Goal: Task Accomplishment & Management: Use online tool/utility

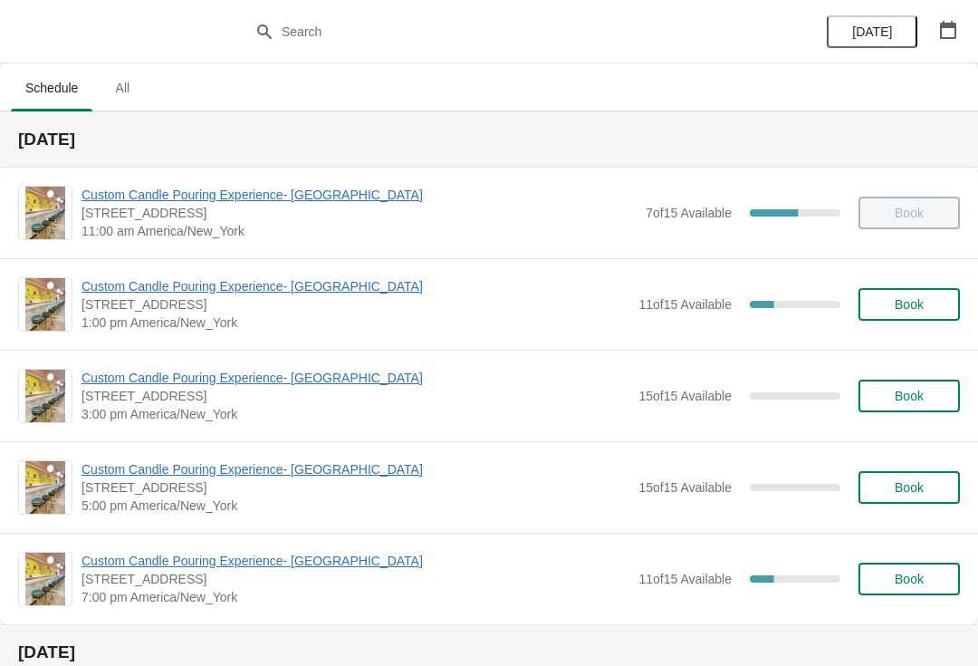
click at [368, 287] on span "Custom Candle Pouring Experience- [GEOGRAPHIC_DATA]" at bounding box center [356, 286] width 548 height 18
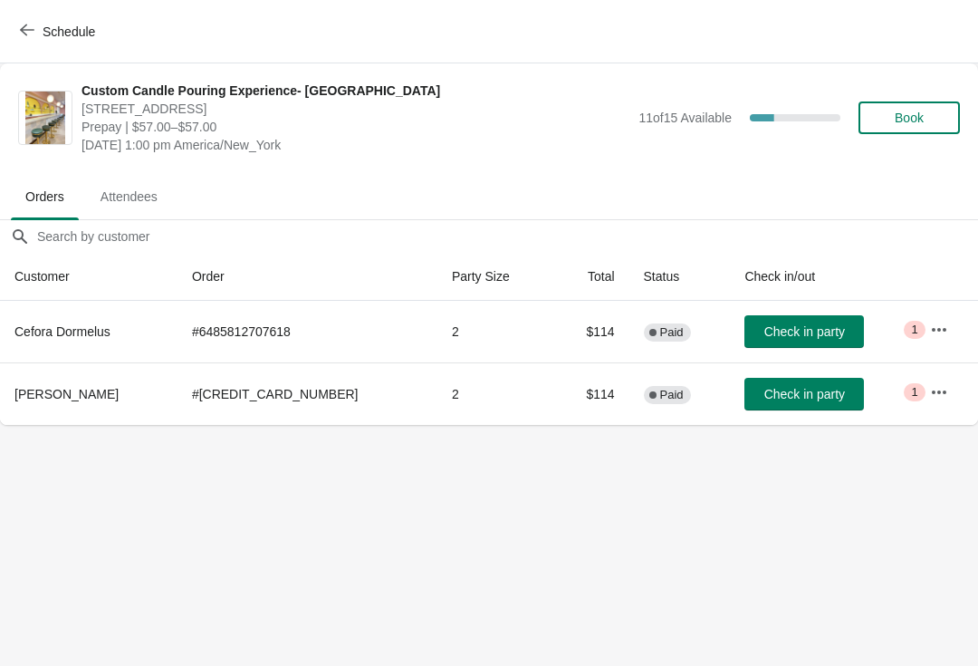
click at [934, 340] on button "button" at bounding box center [939, 329] width 33 height 33
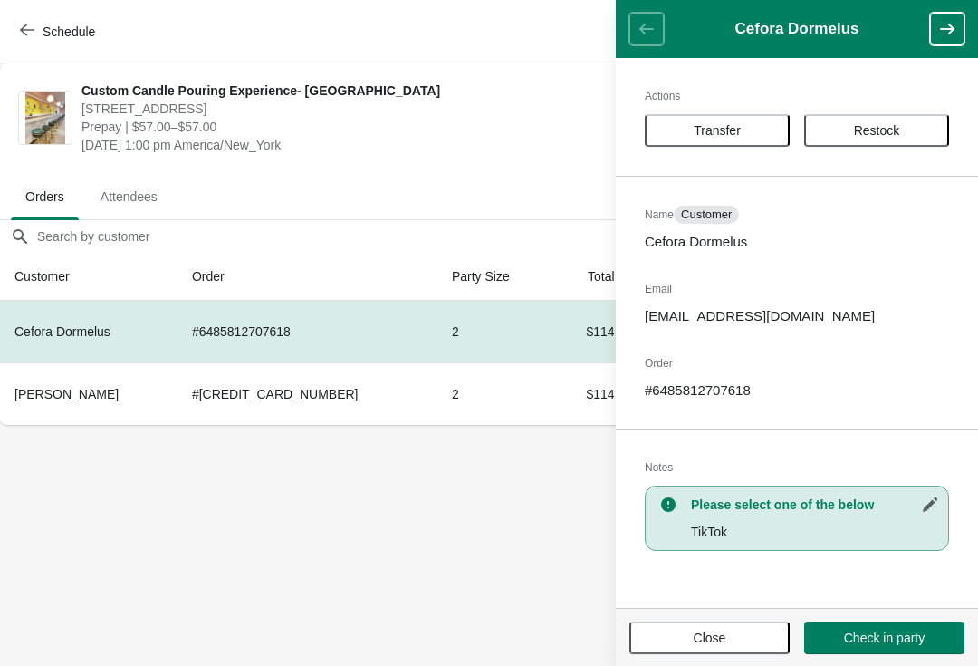
click at [587, 594] on body "Schedule Custom Candle Pouring Experience- Delray Beach 415 East Atlantic Avenu…" at bounding box center [489, 333] width 978 height 666
click at [692, 647] on button "Close" at bounding box center [710, 637] width 160 height 33
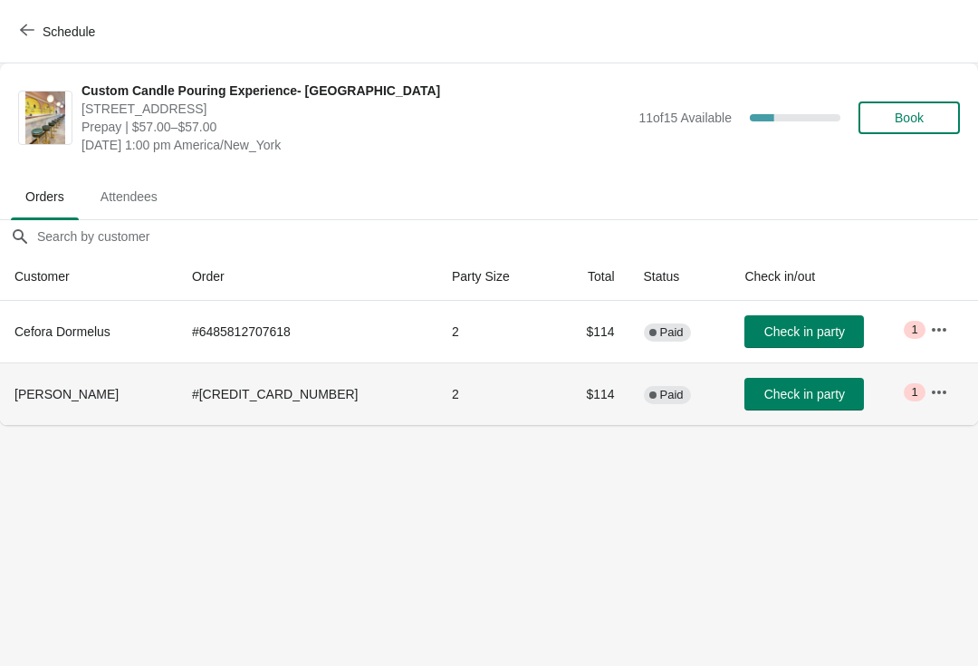
click at [910, 399] on span "Critical 1" at bounding box center [914, 392] width 21 height 18
click at [929, 404] on button "button" at bounding box center [939, 392] width 33 height 33
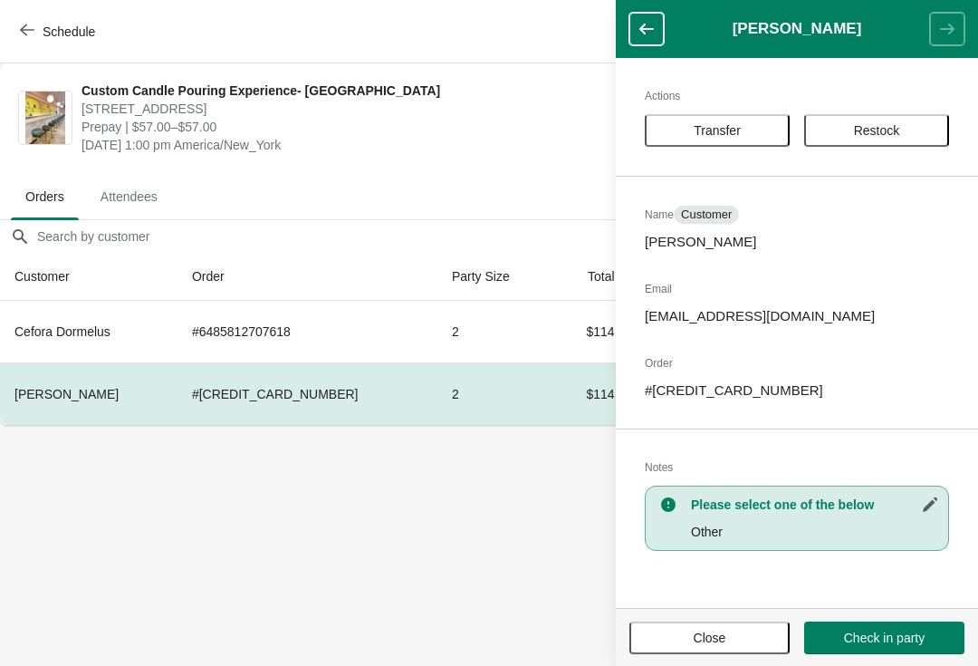
click at [712, 651] on button "Close" at bounding box center [710, 637] width 160 height 33
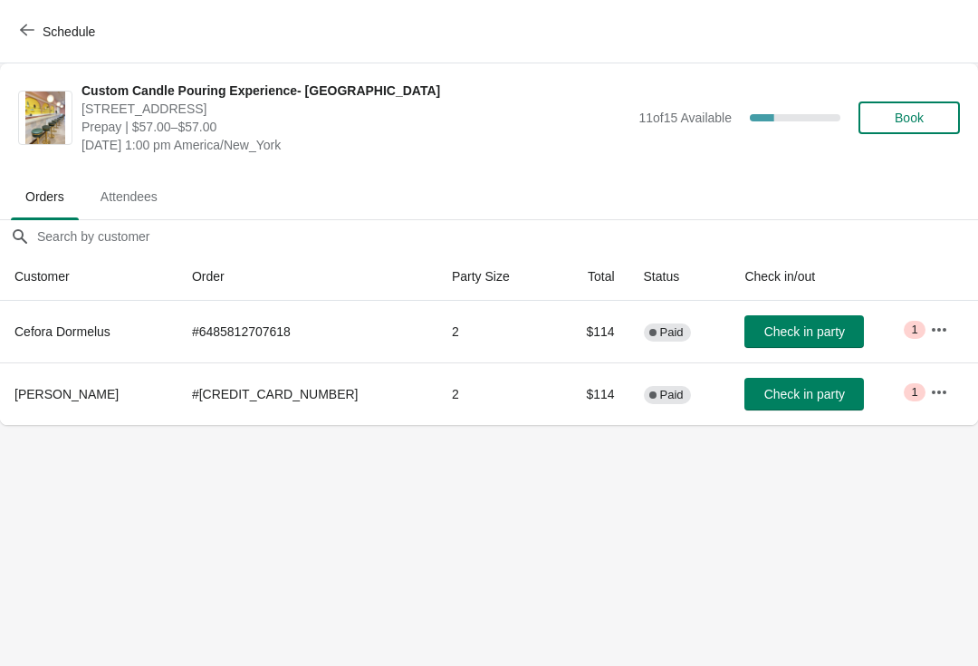
click at [932, 330] on icon "button" at bounding box center [939, 329] width 14 height 4
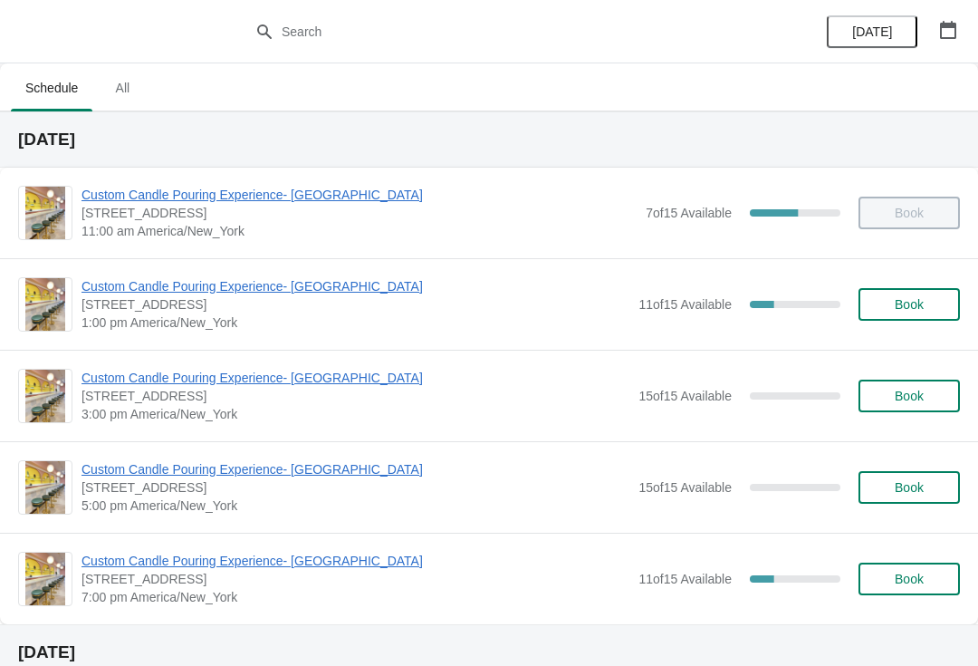
click at [345, 279] on span "Custom Candle Pouring Experience- [GEOGRAPHIC_DATA]" at bounding box center [356, 286] width 548 height 18
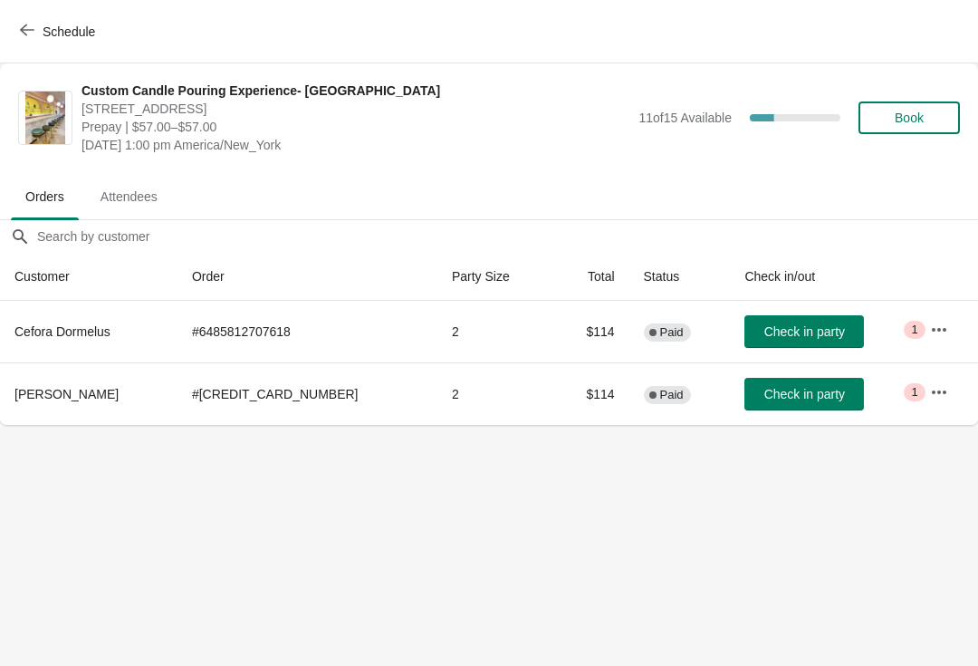
click at [925, 401] on button "button" at bounding box center [939, 392] width 33 height 33
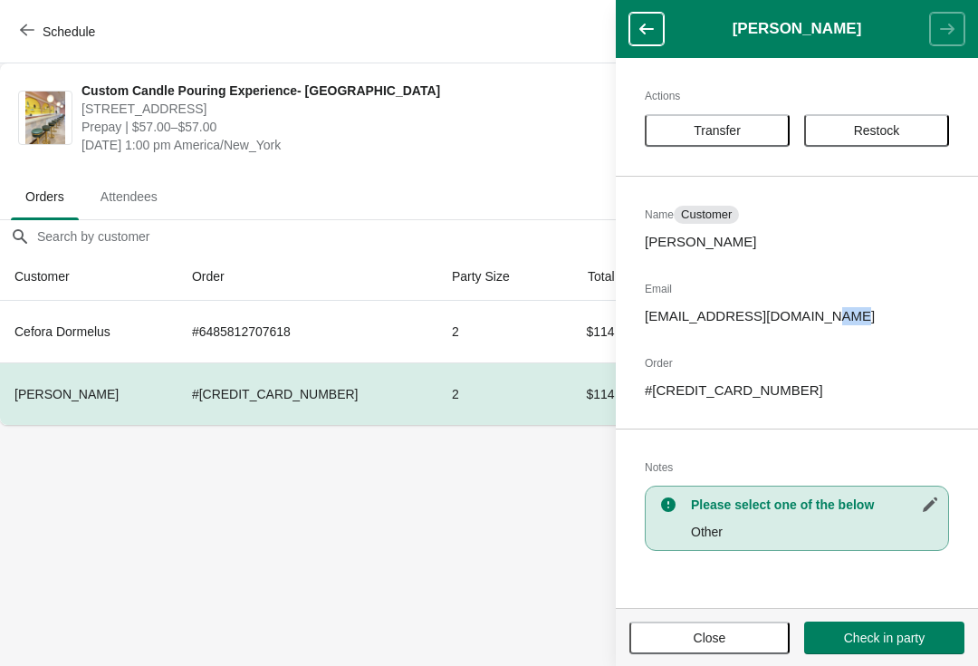
click at [634, 313] on div "Actions Transfer Restock Name Customer Malik Williams Email malikwilliams0505@y…" at bounding box center [797, 333] width 362 height 550
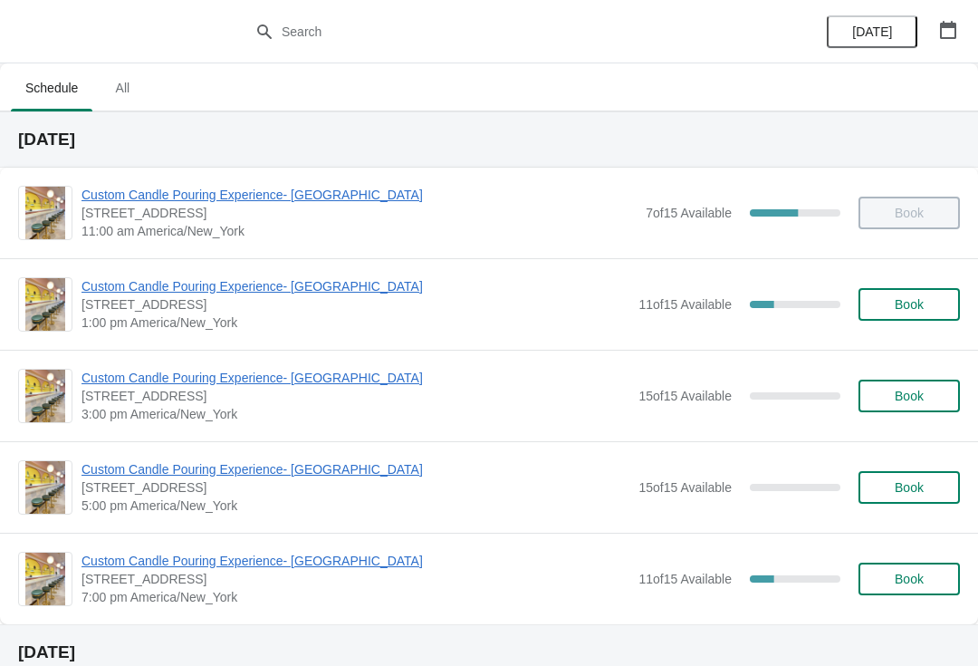
click at [115, 292] on span "Custom Candle Pouring Experience- [GEOGRAPHIC_DATA]" at bounding box center [356, 286] width 548 height 18
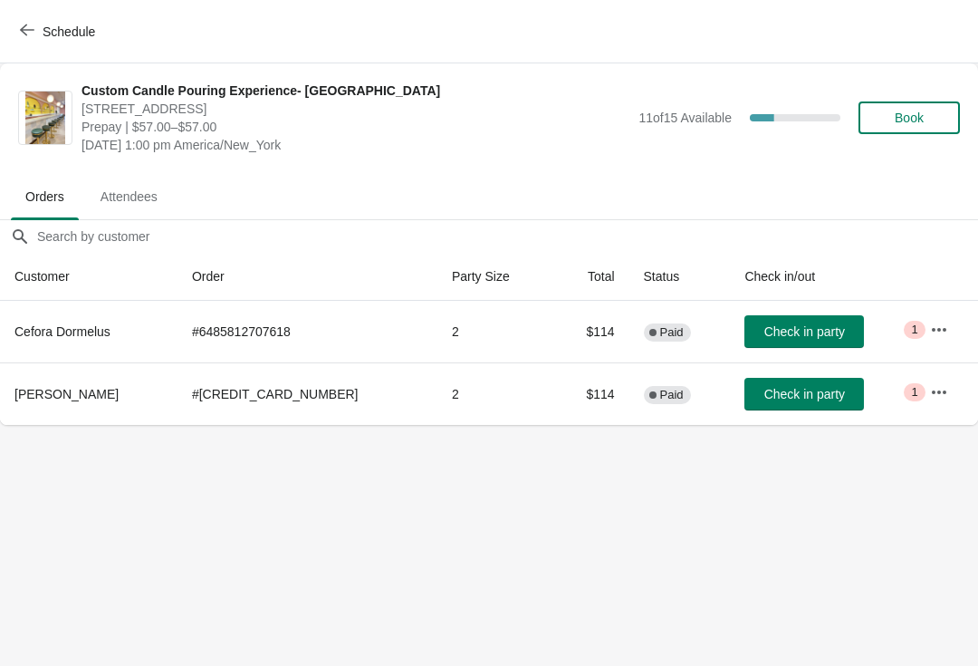
click at [834, 379] on button "Check in party" at bounding box center [805, 394] width 120 height 33
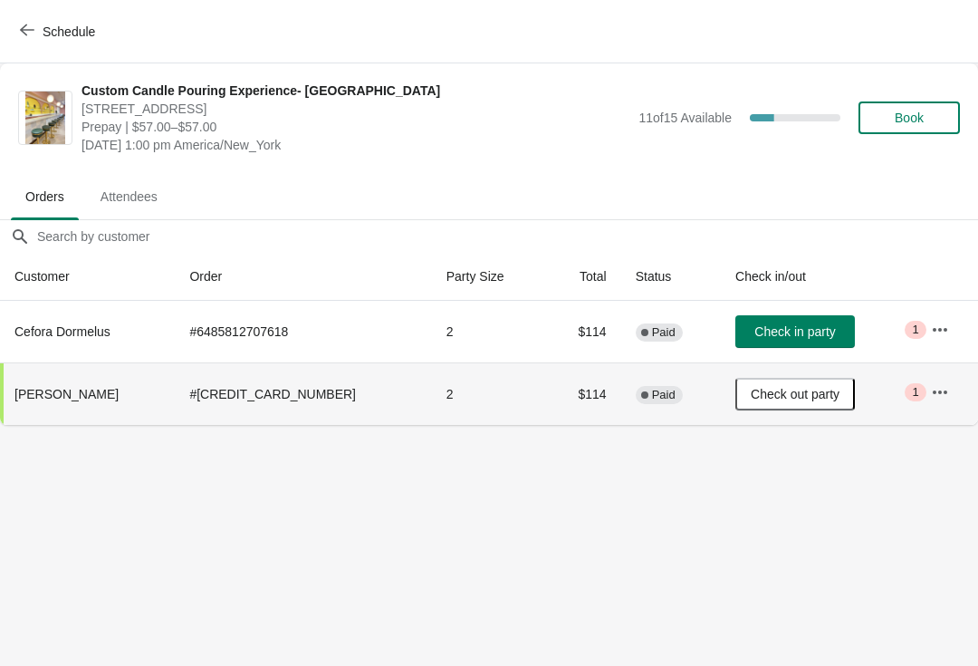
click at [924, 319] on button "button" at bounding box center [940, 329] width 33 height 33
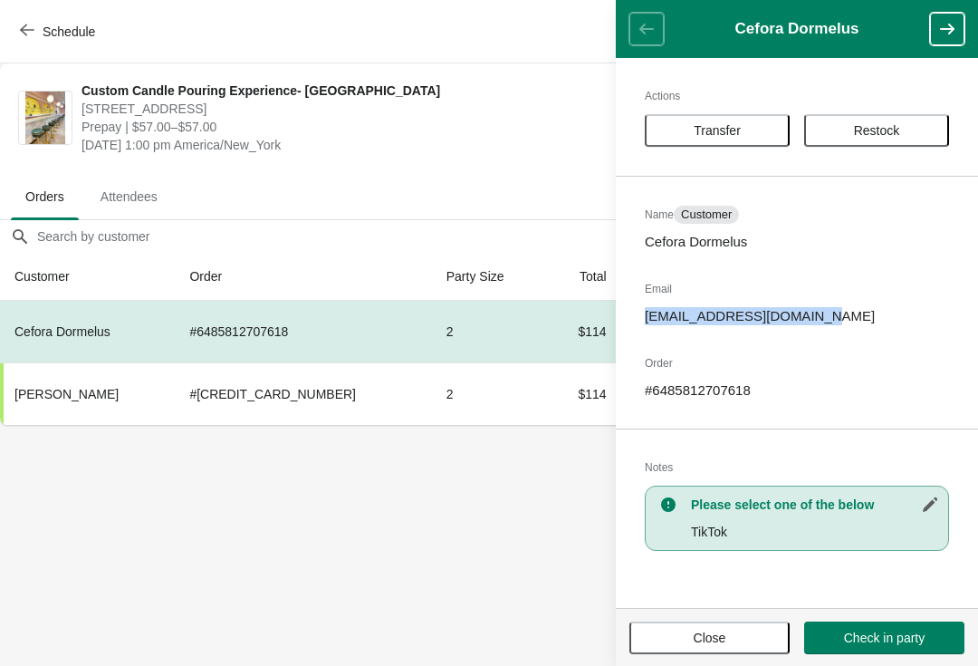
click at [516, 532] on body "Schedule Custom Candle Pouring Experience- Delray Beach 415 East Atlantic Avenu…" at bounding box center [489, 333] width 978 height 666
click at [26, 45] on button "Schedule" at bounding box center [59, 31] width 101 height 33
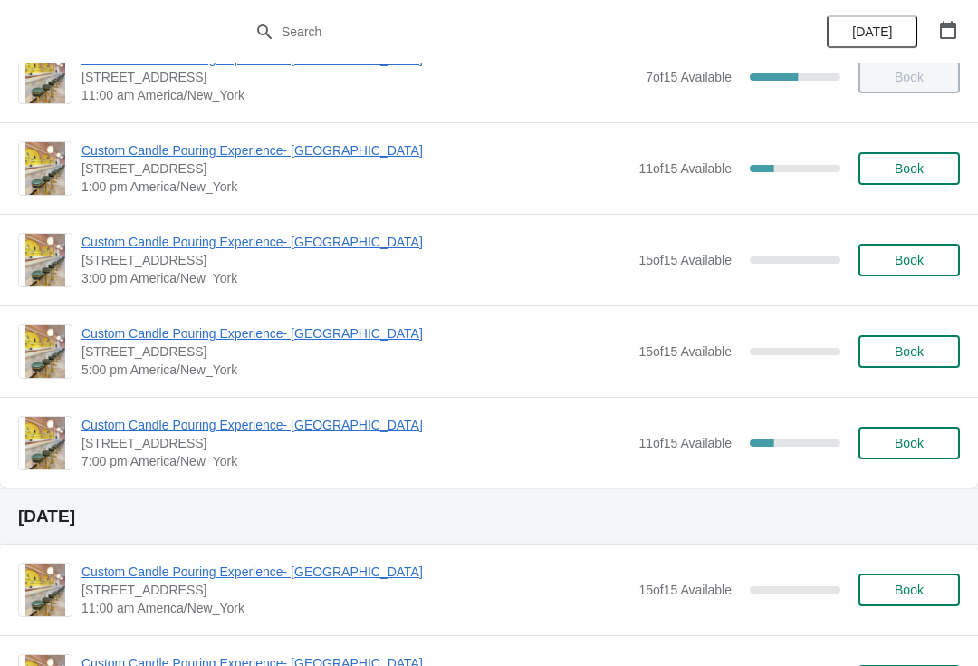
scroll to position [135, 0]
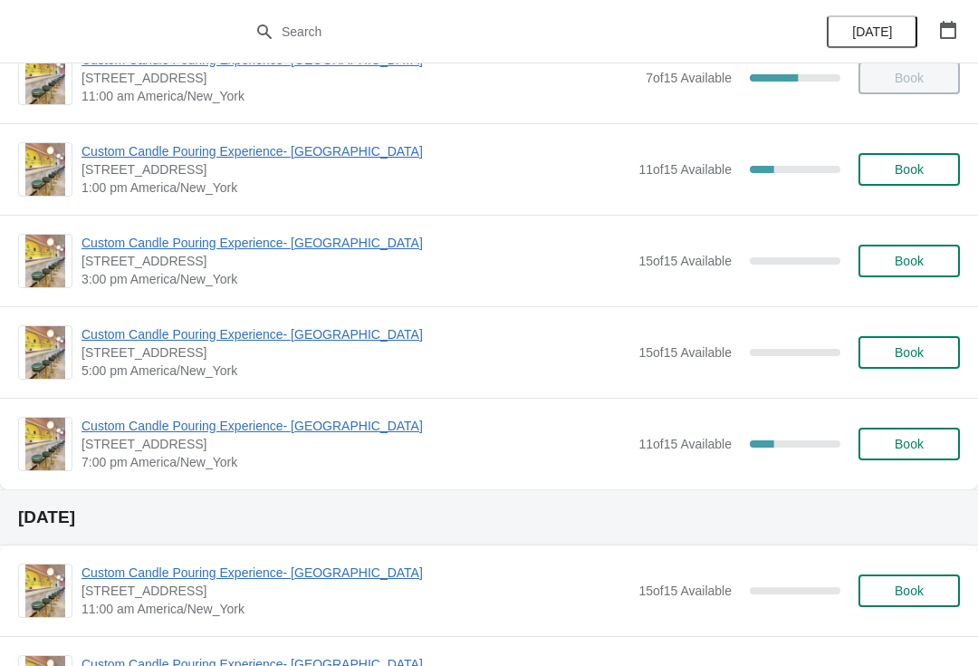
click at [361, 433] on span "Custom Candle Pouring Experience- [GEOGRAPHIC_DATA]" at bounding box center [356, 426] width 548 height 18
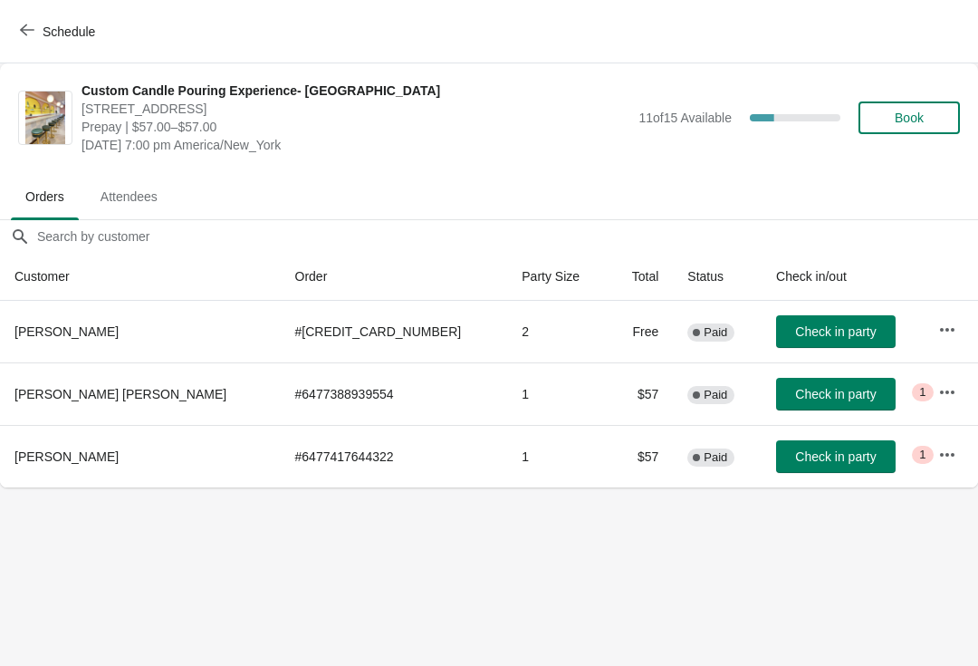
click at [34, 34] on icon "button" at bounding box center [27, 30] width 14 height 14
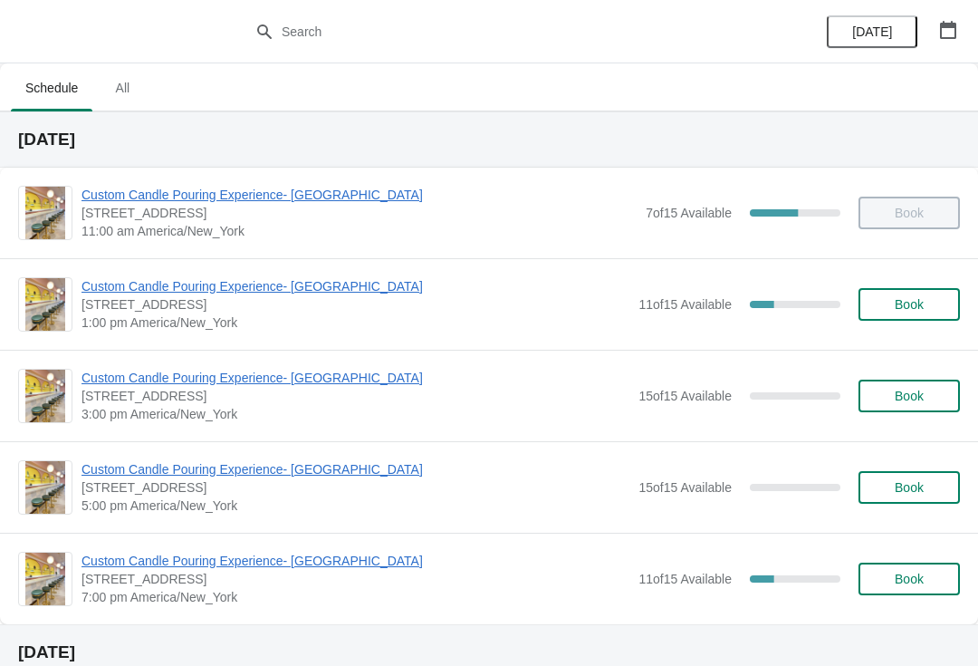
click at [77, 290] on div "Custom Candle Pouring Experience- [GEOGRAPHIC_DATA] [STREET_ADDRESS] 1:00 pm [G…" at bounding box center [489, 304] width 942 height 54
click at [89, 290] on span "Custom Candle Pouring Experience- [GEOGRAPHIC_DATA]" at bounding box center [356, 286] width 548 height 18
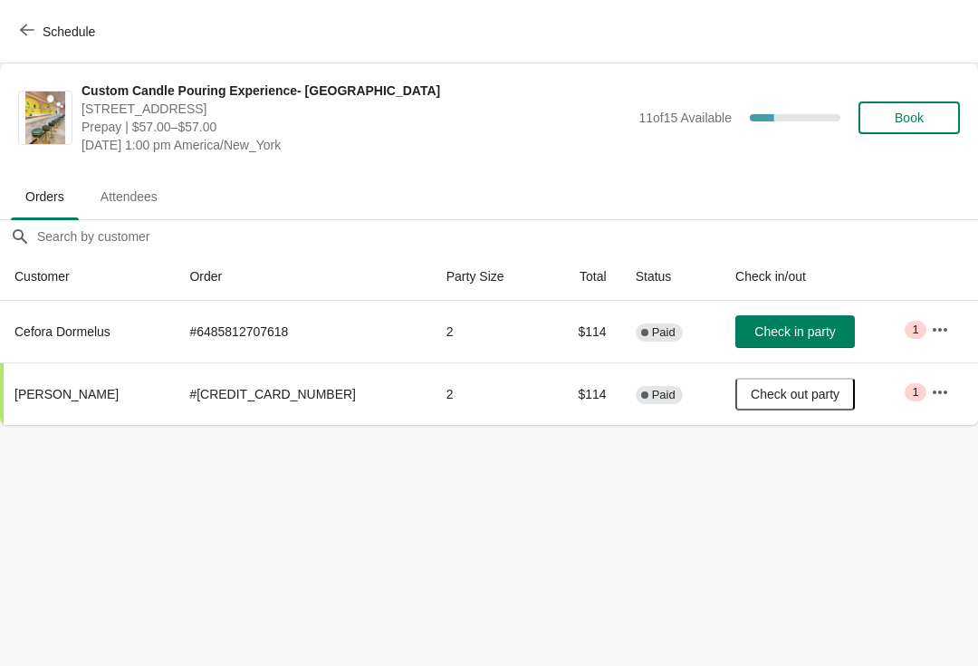
click at [827, 343] on button "Check in party" at bounding box center [796, 331] width 120 height 33
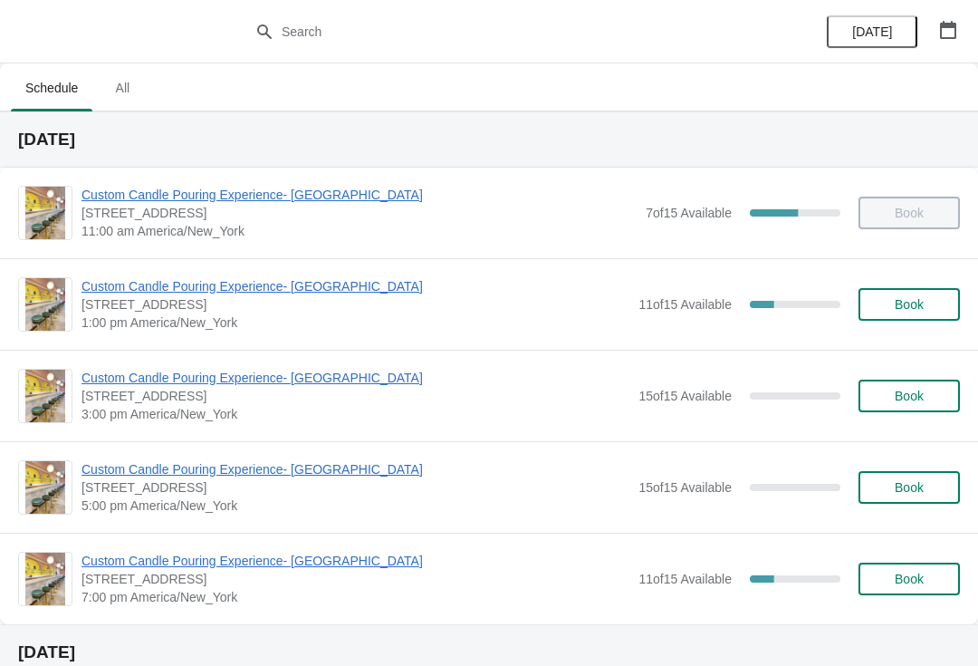
click at [346, 263] on div "Custom Candle Pouring Experience- [GEOGRAPHIC_DATA] [STREET_ADDRESS] 1:00 pm [G…" at bounding box center [489, 303] width 978 height 91
click at [357, 278] on span "Custom Candle Pouring Experience- [GEOGRAPHIC_DATA]" at bounding box center [356, 286] width 548 height 18
